Goal: Complete application form

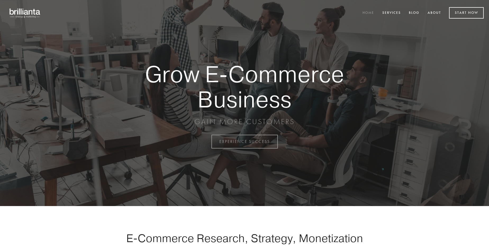
scroll to position [1388, 0]
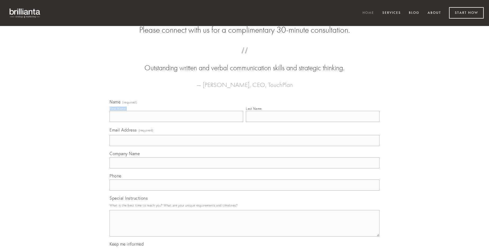
type input "[PERSON_NAME]-Swaniawski DVM"
click at [313, 122] on input "Last Name" at bounding box center [313, 116] width 134 height 11
type input "[PERSON_NAME]-Swaniawski DVM"
click at [245, 146] on input "Email Address (required)" at bounding box center [245, 140] width 270 height 11
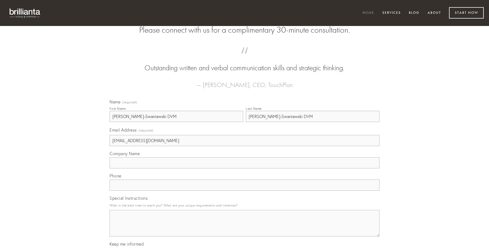
type input "[EMAIL_ADDRESS][DOMAIN_NAME]"
click at [245, 168] on input "Company Name" at bounding box center [245, 162] width 270 height 11
type input "quasi"
click at [245, 190] on input "text" at bounding box center [245, 184] width 270 height 11
click at [245, 228] on textarea "Special Instructions" at bounding box center [245, 223] width 270 height 26
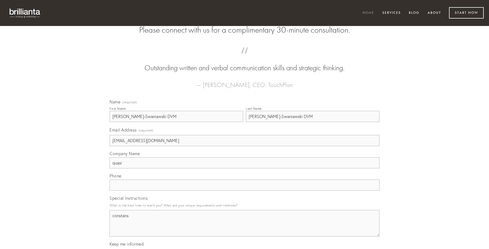
type textarea "constans"
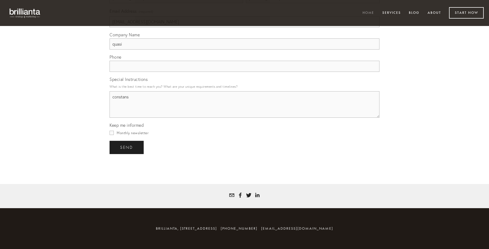
click at [127, 147] on span "send" at bounding box center [126, 147] width 13 height 5
